Goal: Browse casually

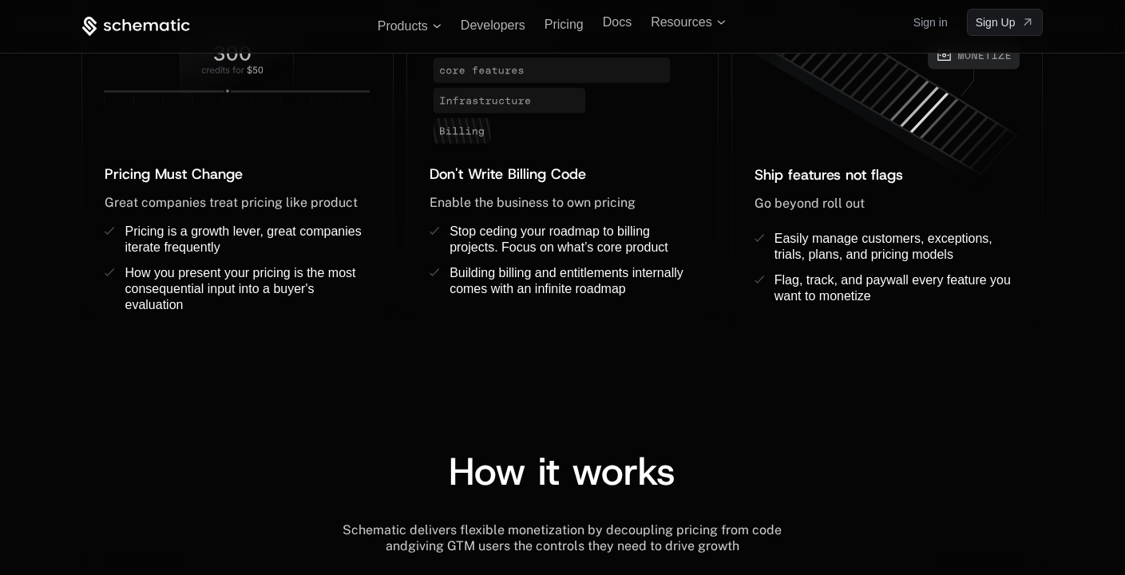
scroll to position [1403, 0]
